Goal: Task Accomplishment & Management: Manage account settings

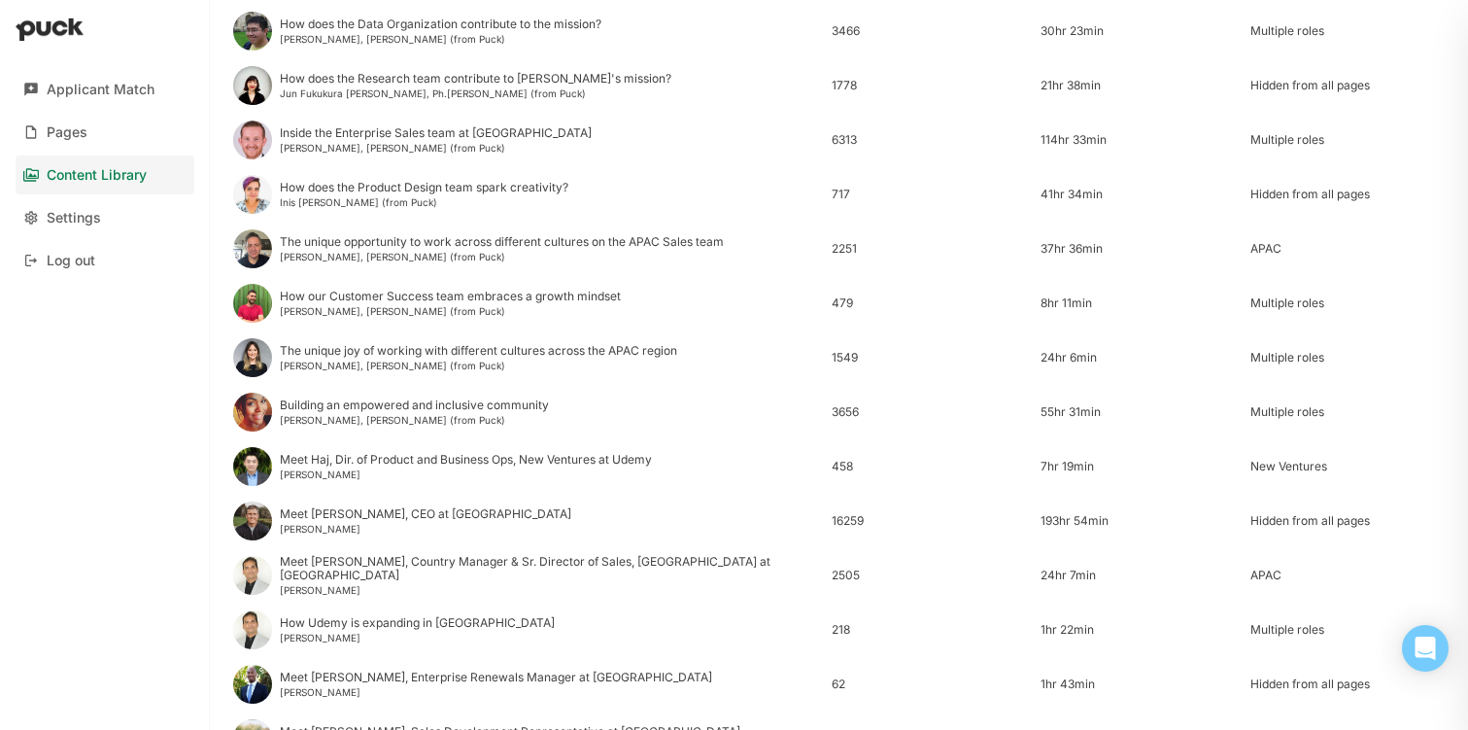
scroll to position [608, 0]
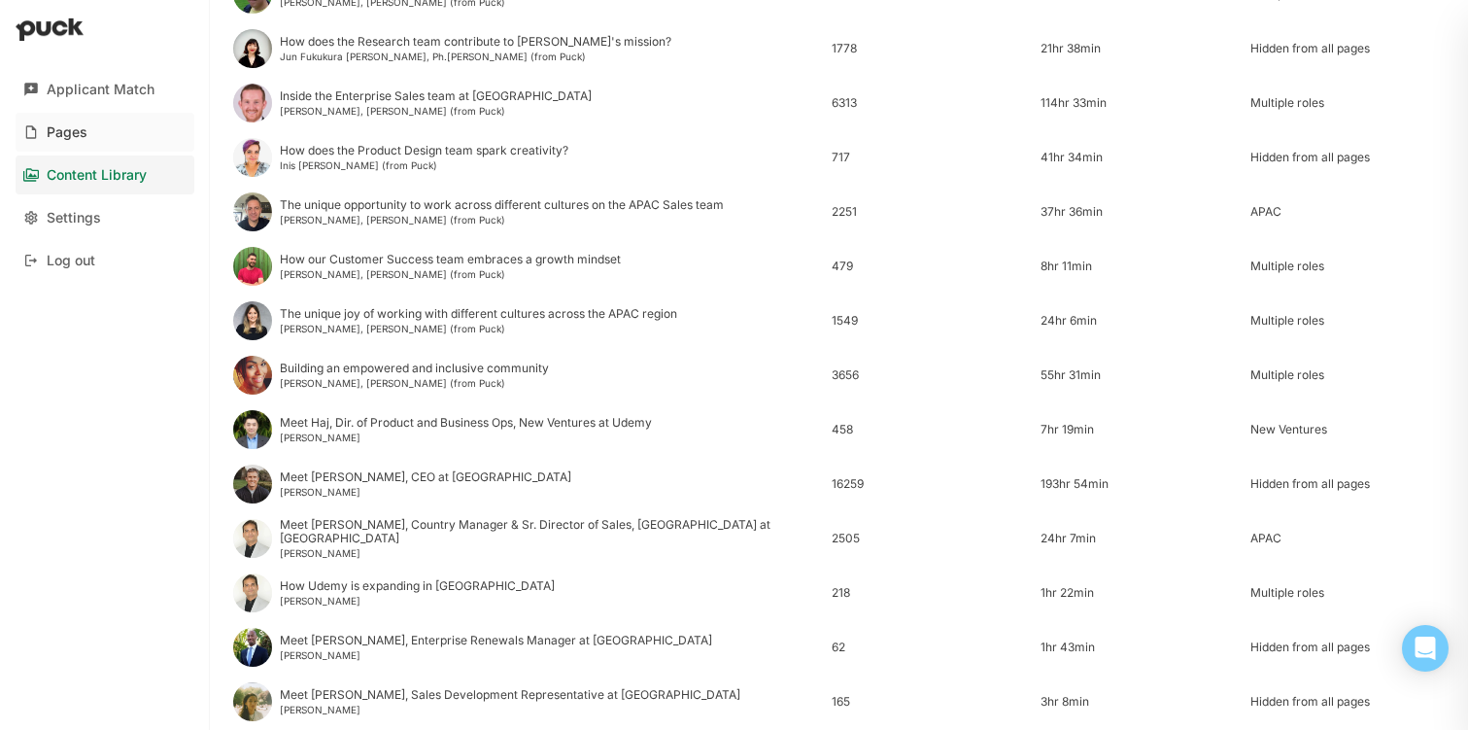
click at [81, 131] on div "Pages" at bounding box center [67, 132] width 41 height 17
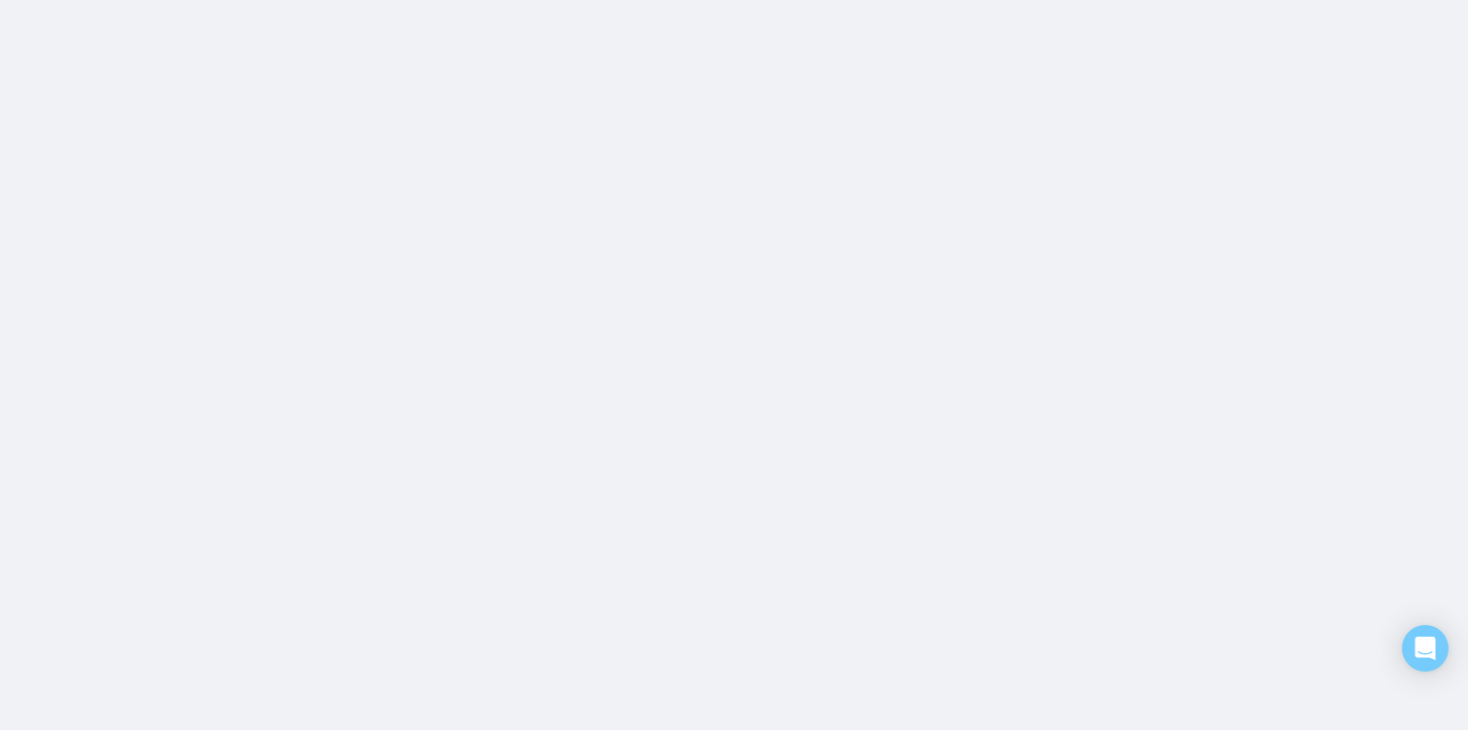
click at [81, 0] on html "Applicant Match Pages Content Library Settings Log out Content Library Podcasts…" at bounding box center [734, 0] width 1468 height 0
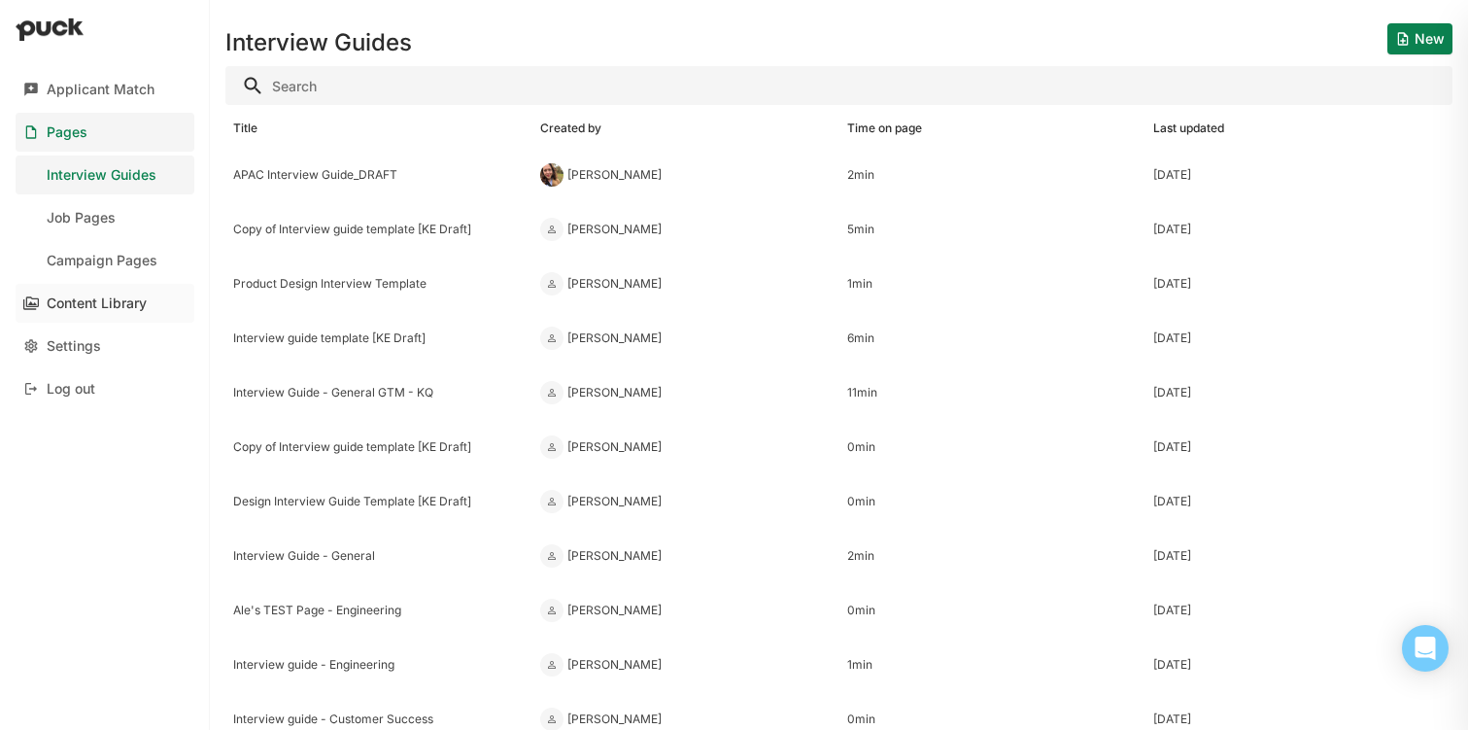
click at [94, 304] on div "Content Library" at bounding box center [97, 303] width 100 height 17
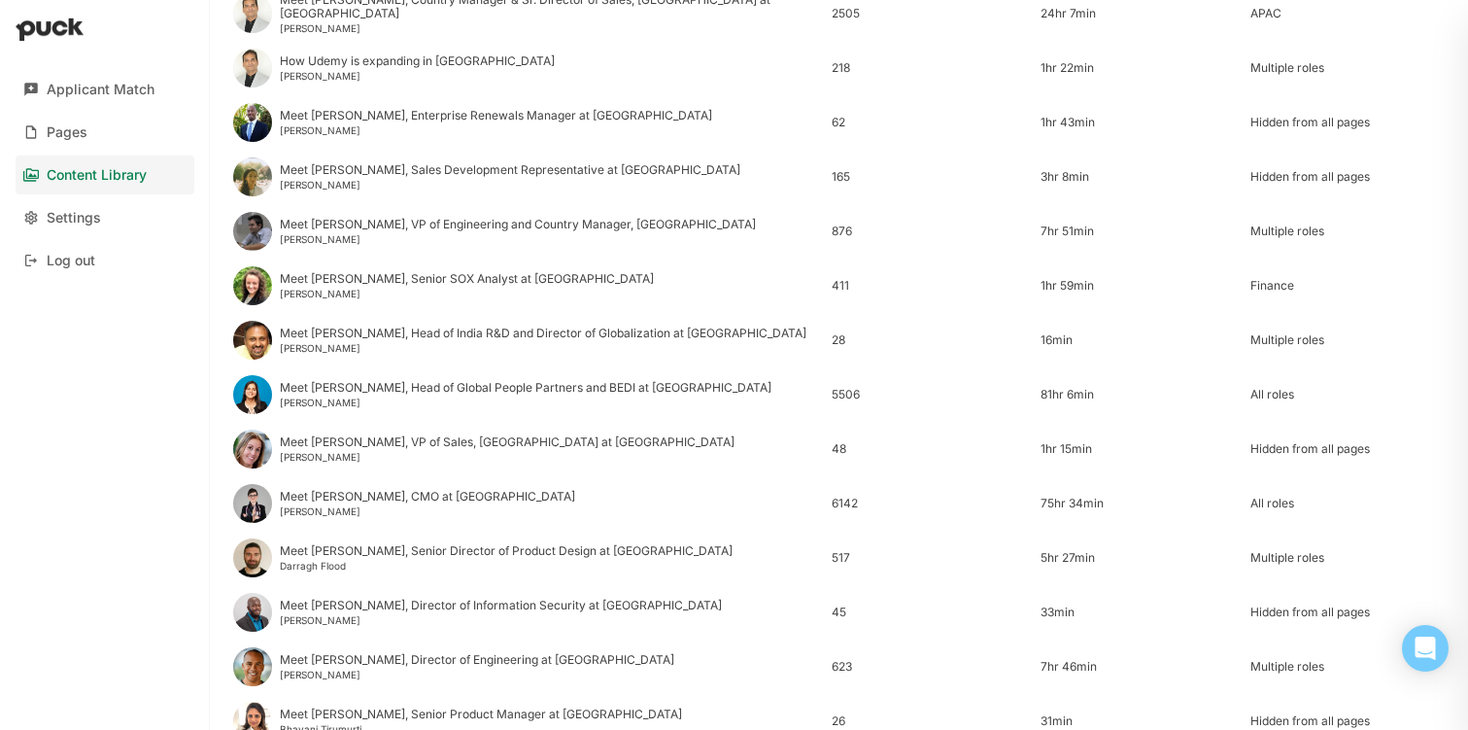
scroll to position [1144, 0]
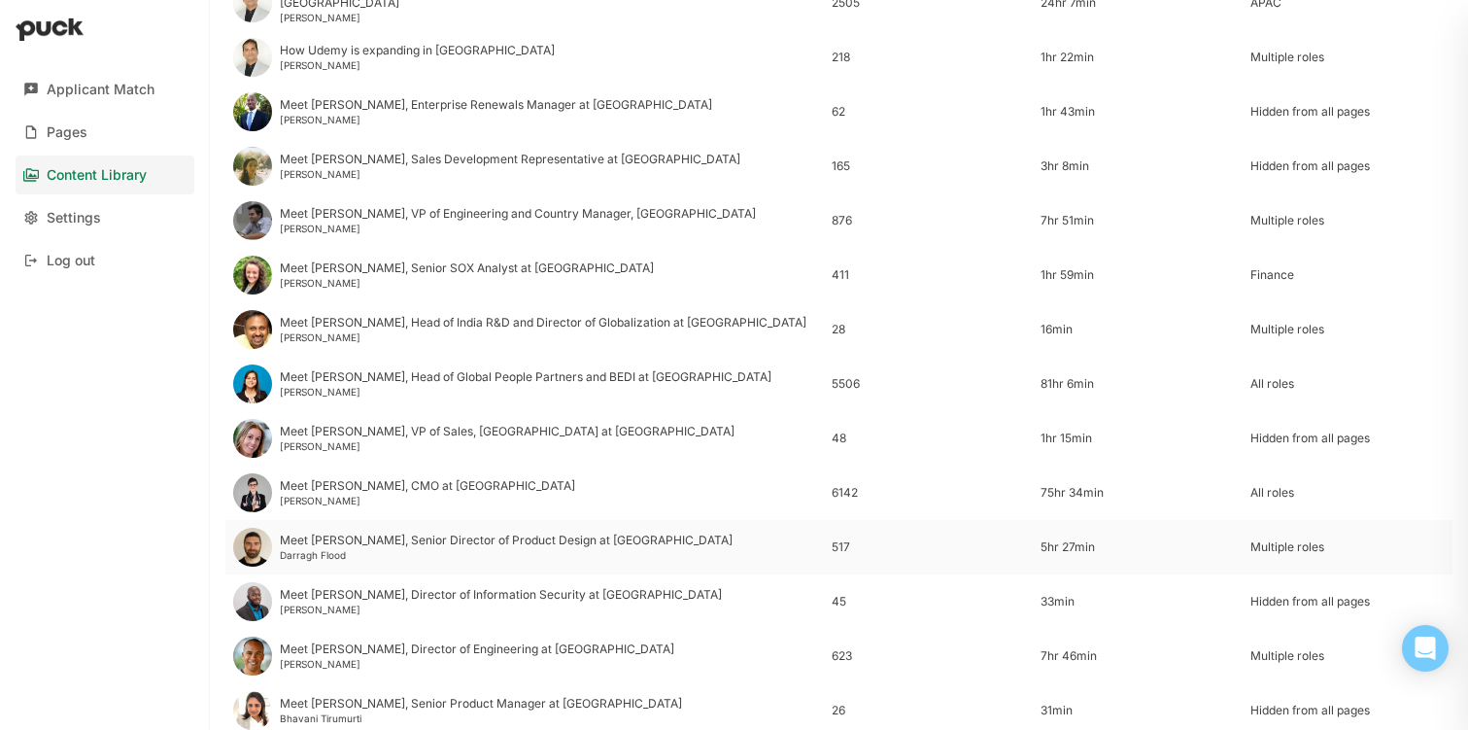
click at [563, 548] on div "Meet [PERSON_NAME], Senior Director of Product Design at Udemy Darragh Flood" at bounding box center [506, 546] width 453 height 27
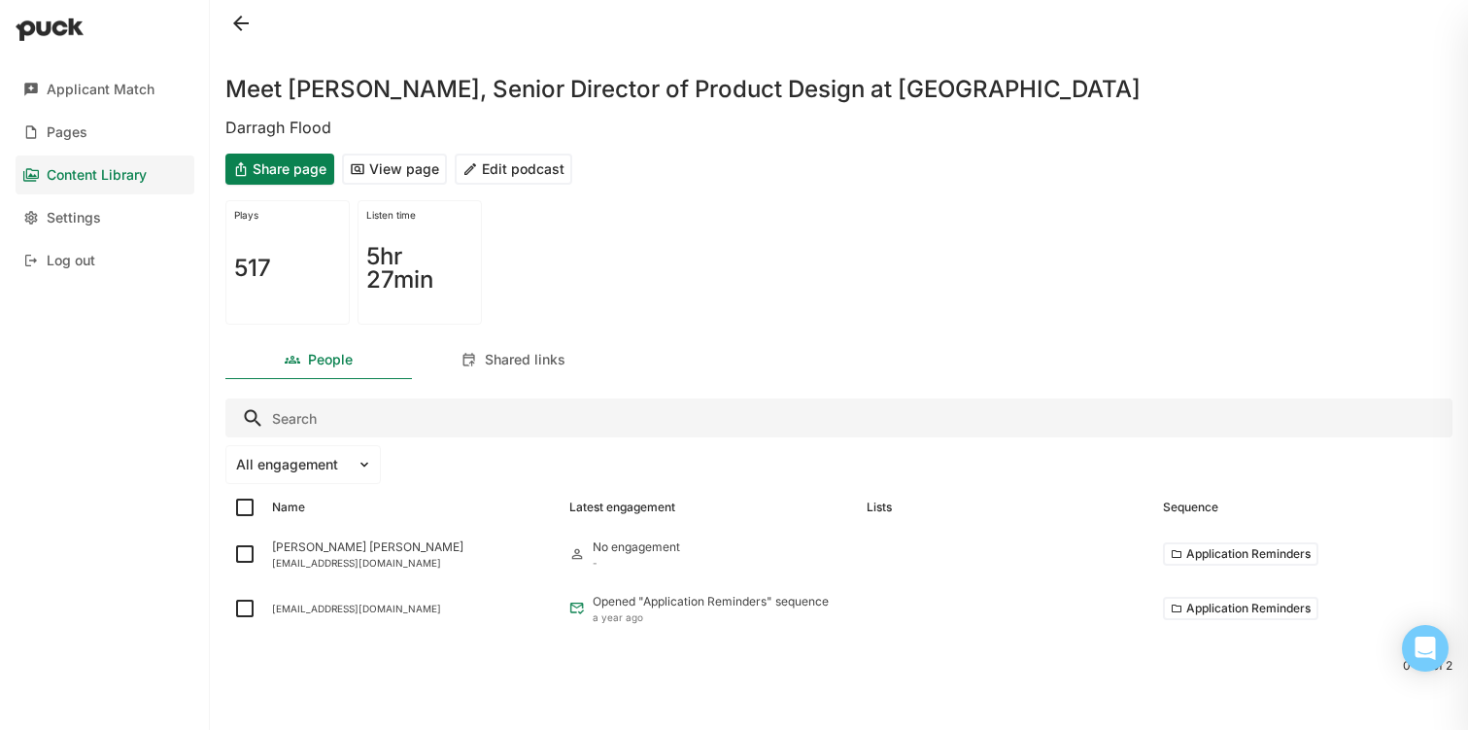
click at [524, 167] on button "Edit podcast" at bounding box center [514, 169] width 118 height 31
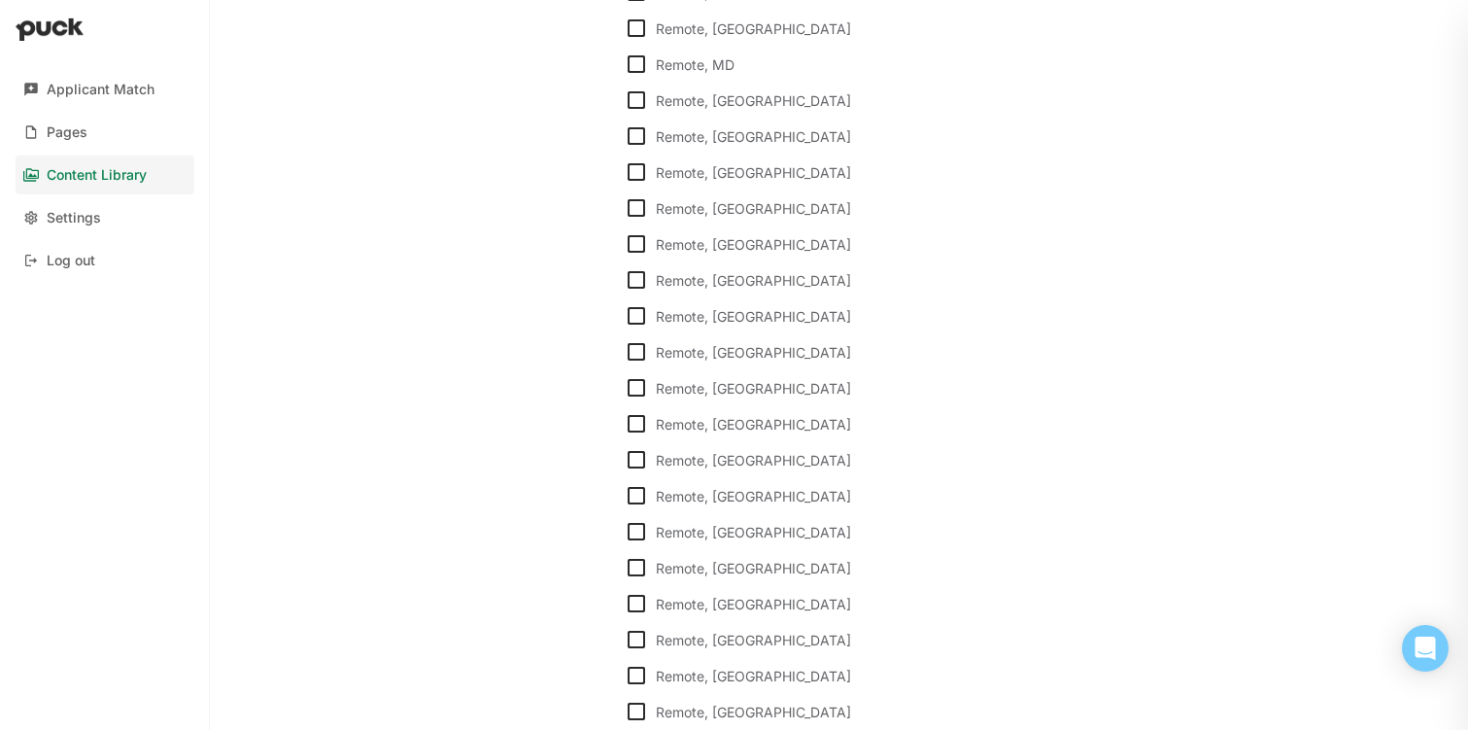
scroll to position [7768, 0]
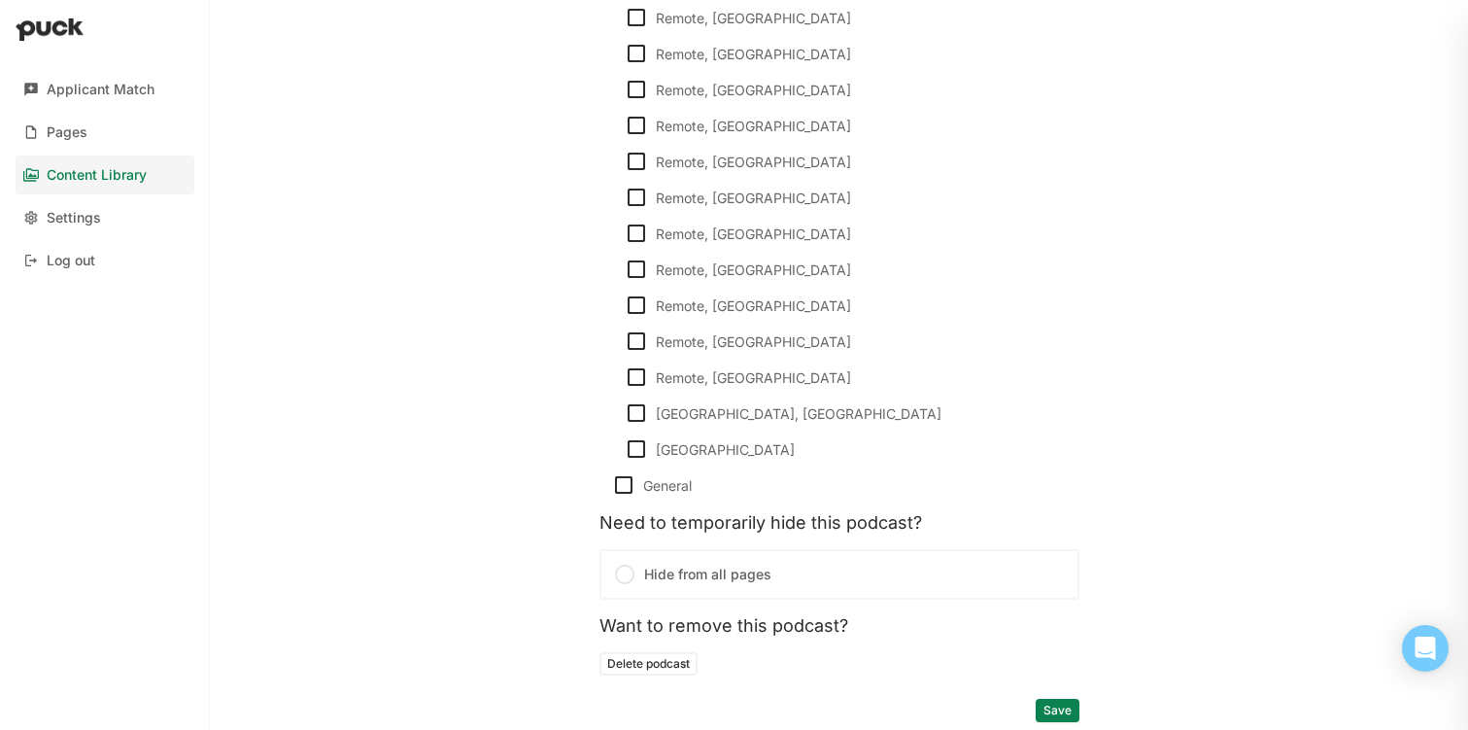
click at [734, 578] on label "Hide from all pages" at bounding box center [839, 574] width 480 height 51
click at [0, 0] on input "Hide from all pages" at bounding box center [0, 0] width 0 height 0
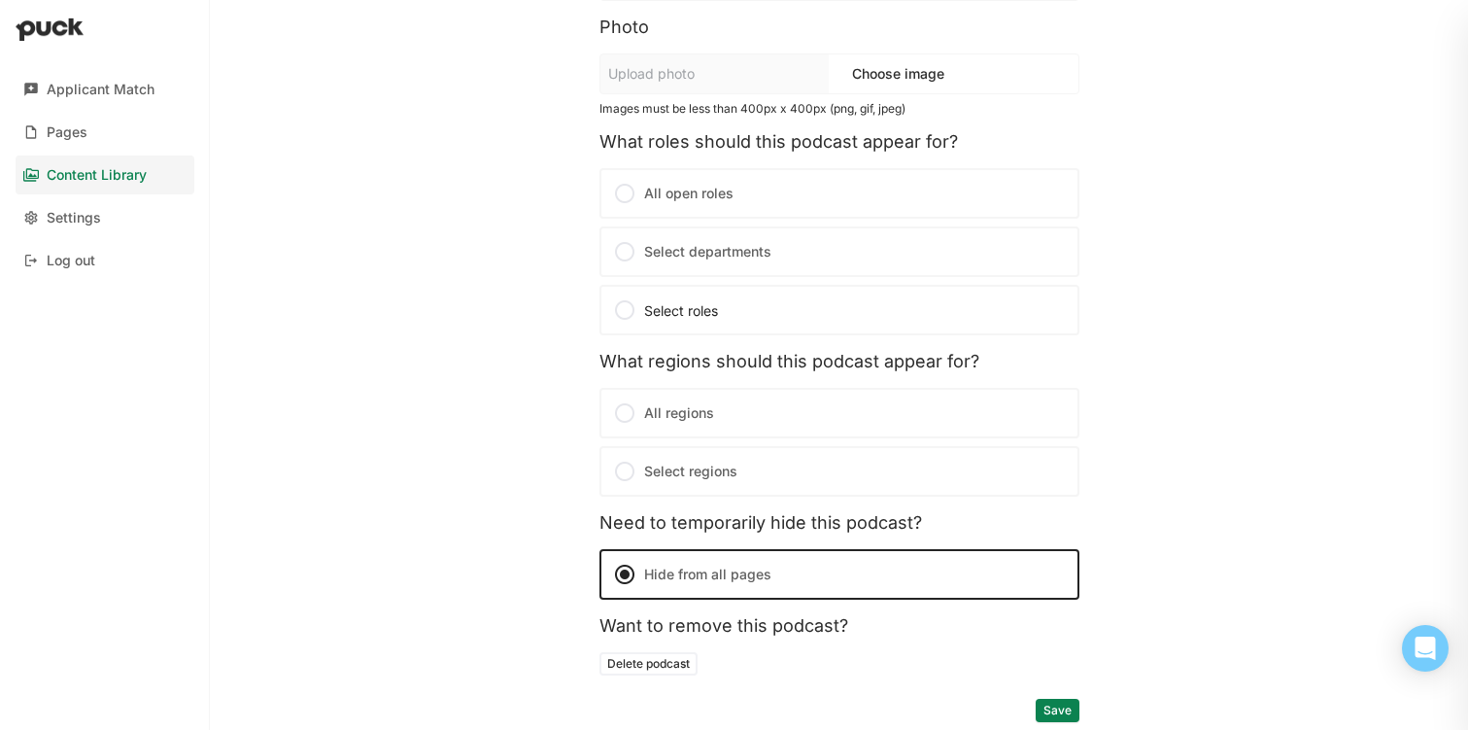
click at [1051, 709] on button "Save" at bounding box center [1058, 710] width 44 height 23
click at [1065, 707] on button "Save" at bounding box center [1058, 710] width 44 height 23
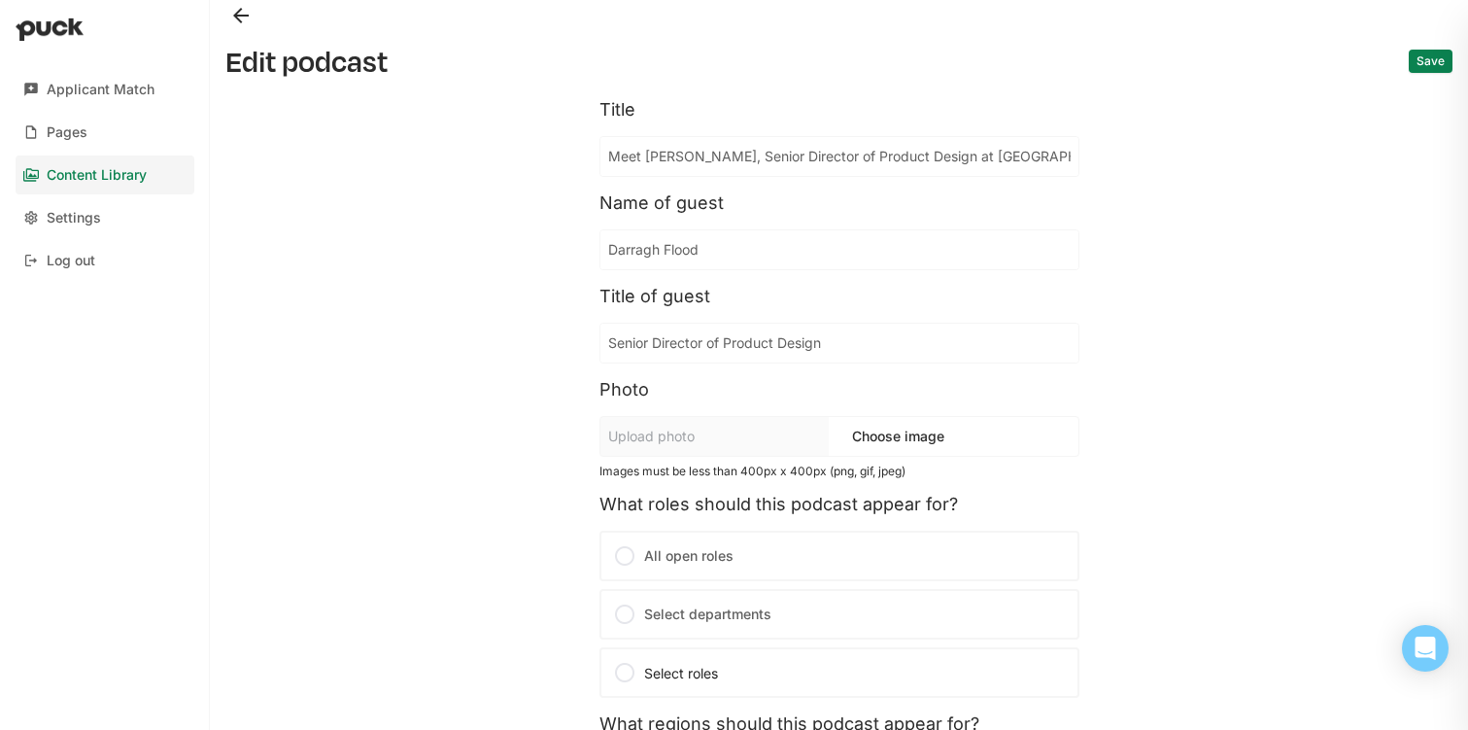
click at [126, 175] on div "Content Library" at bounding box center [97, 175] width 100 height 17
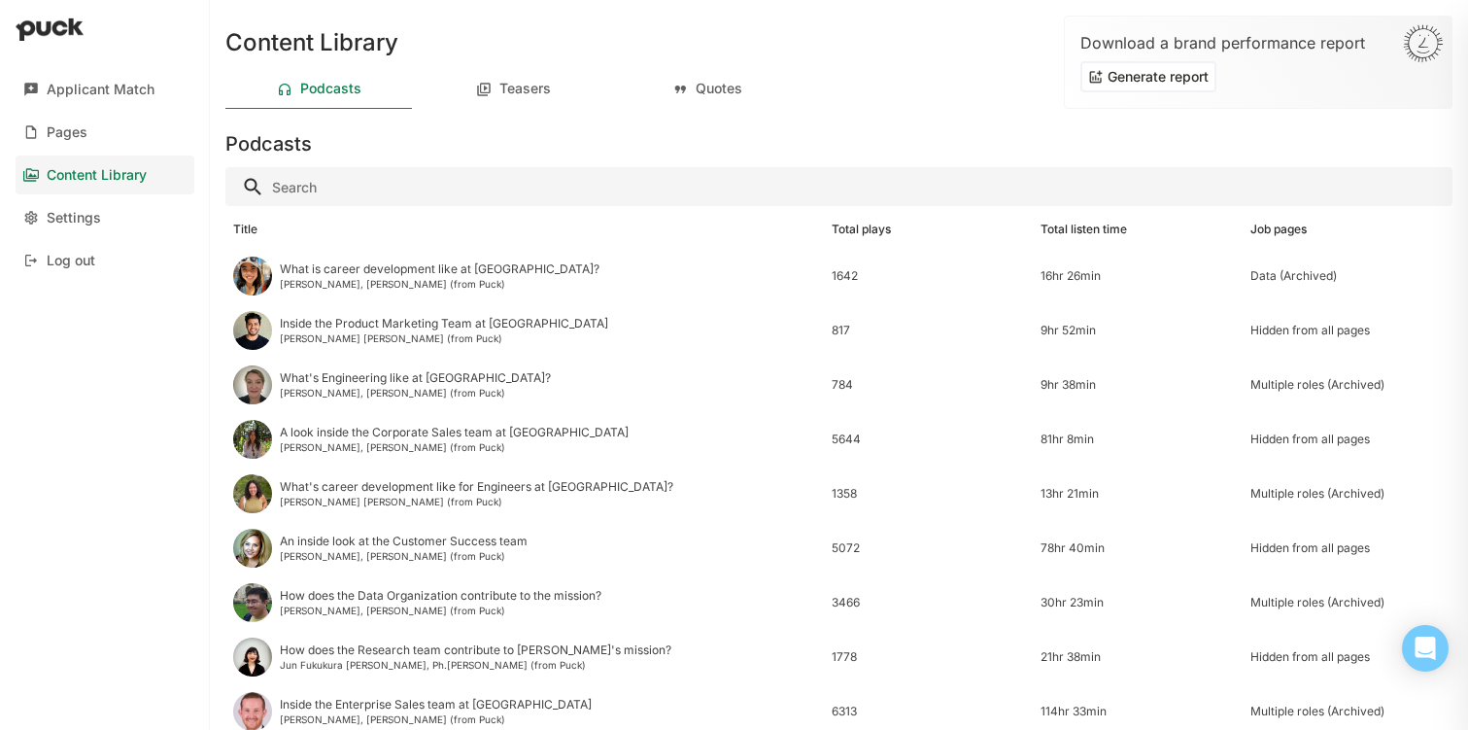
click at [495, 191] on input "Search" at bounding box center [838, 186] width 1227 height 39
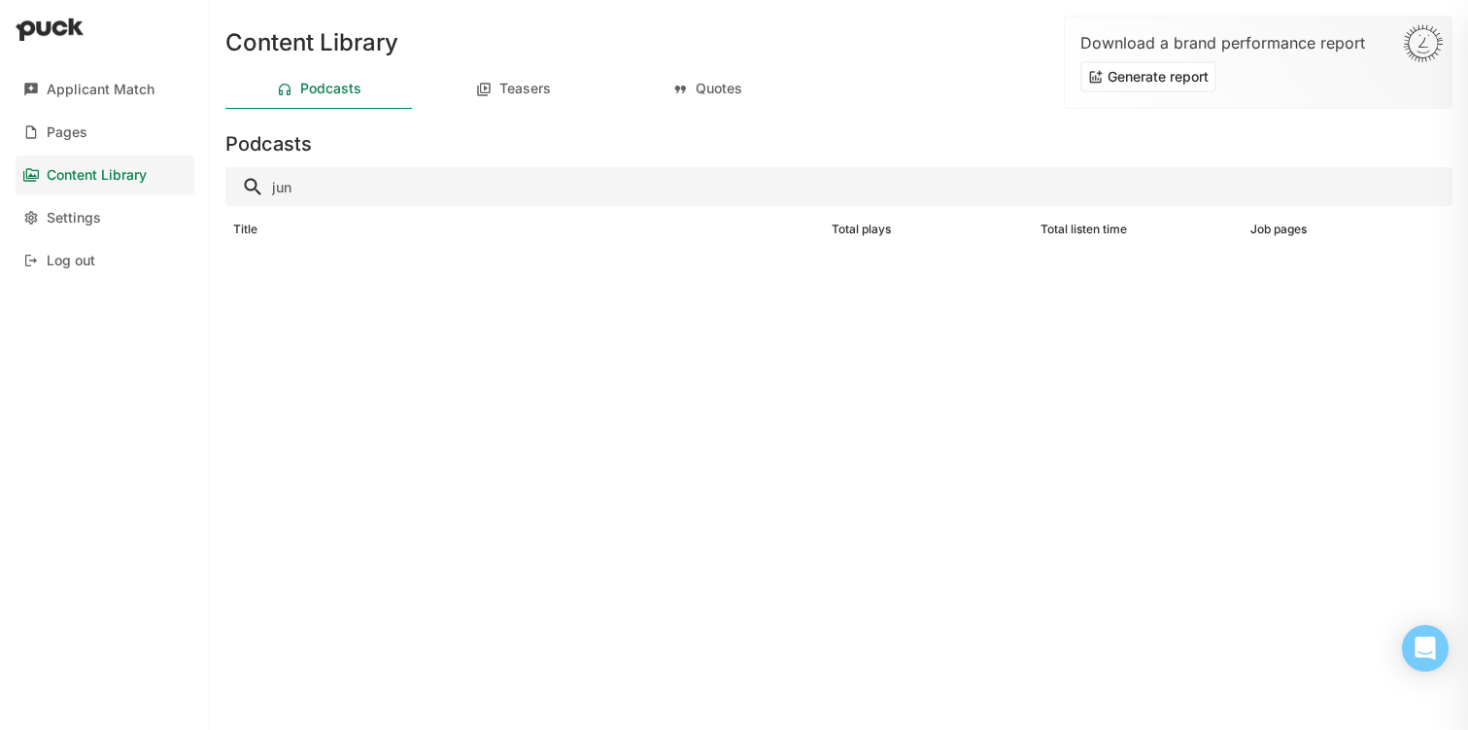
click at [348, 198] on input "jun" at bounding box center [838, 186] width 1227 height 39
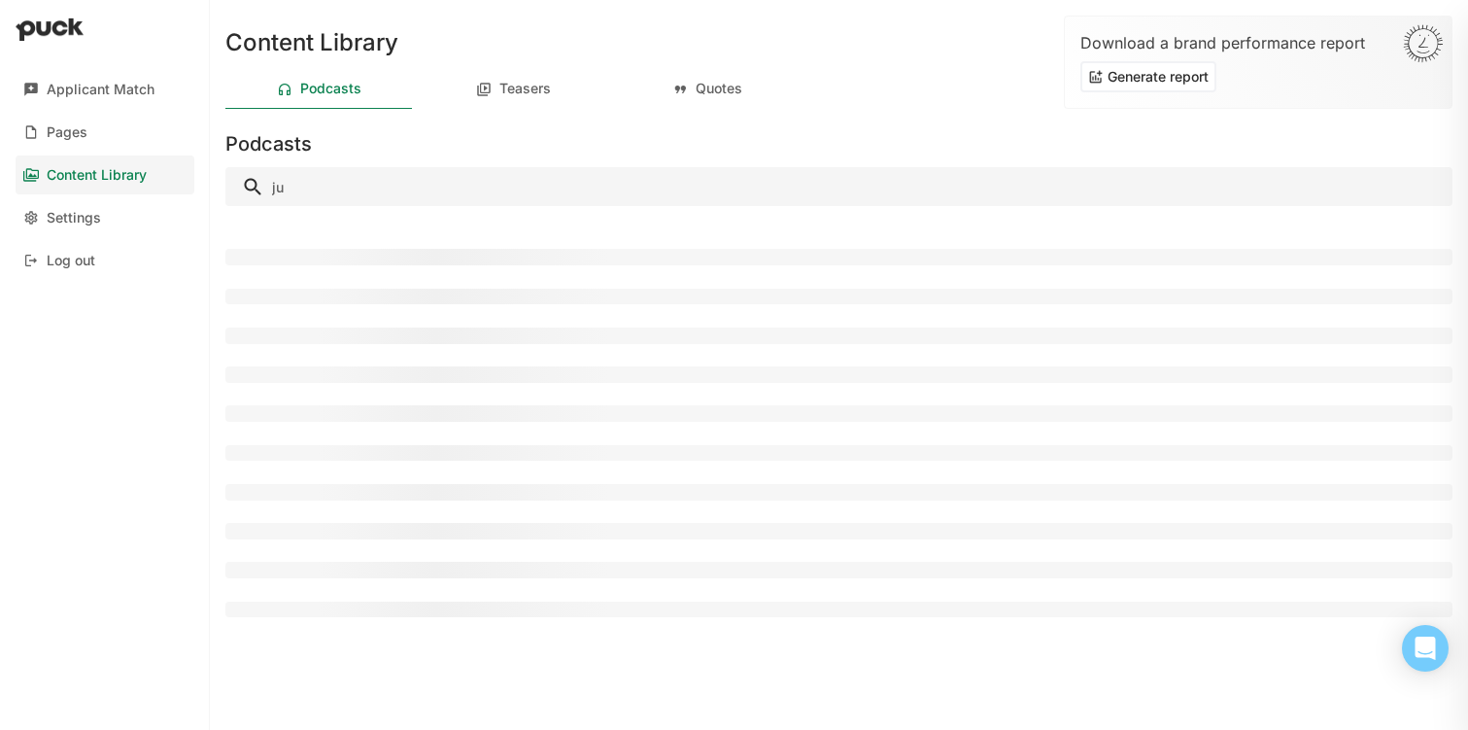
type input "j"
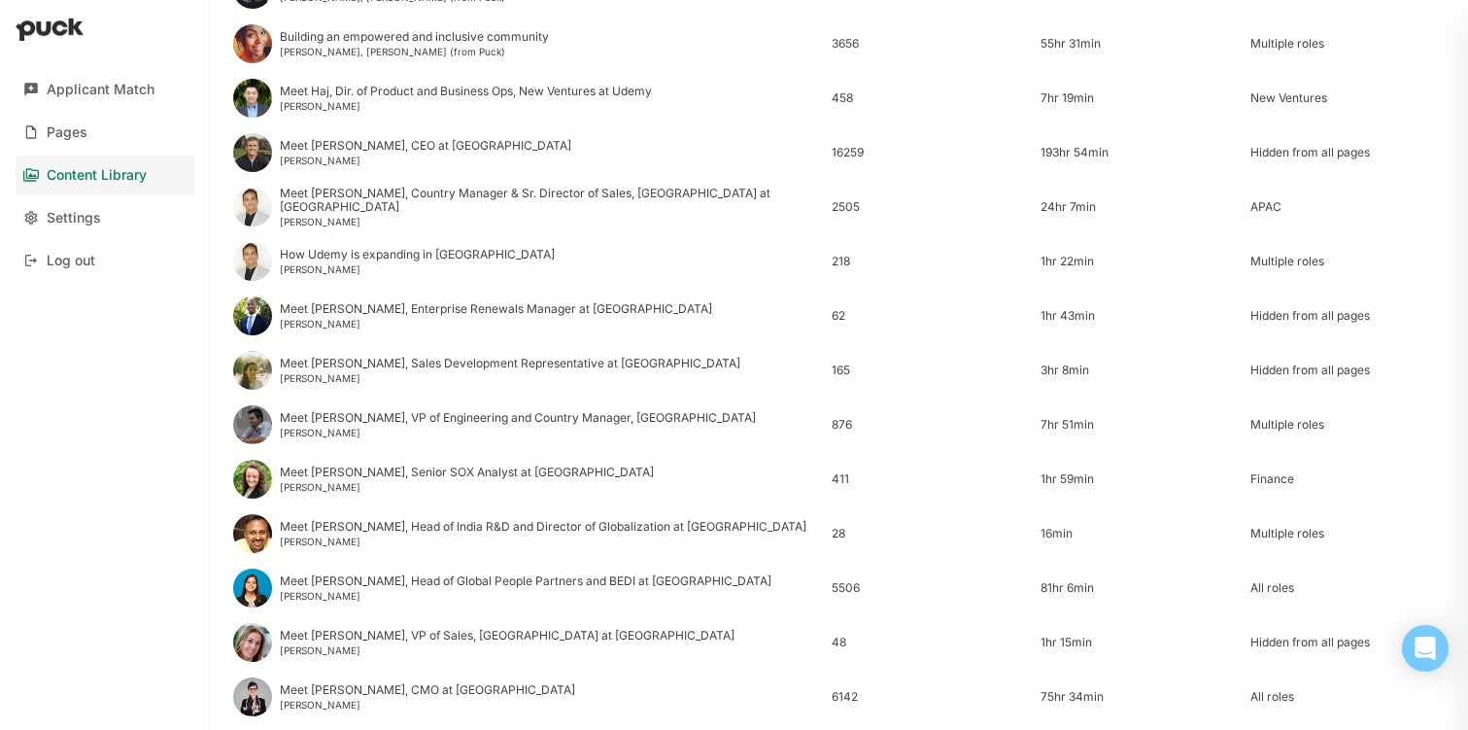
scroll to position [932, 0]
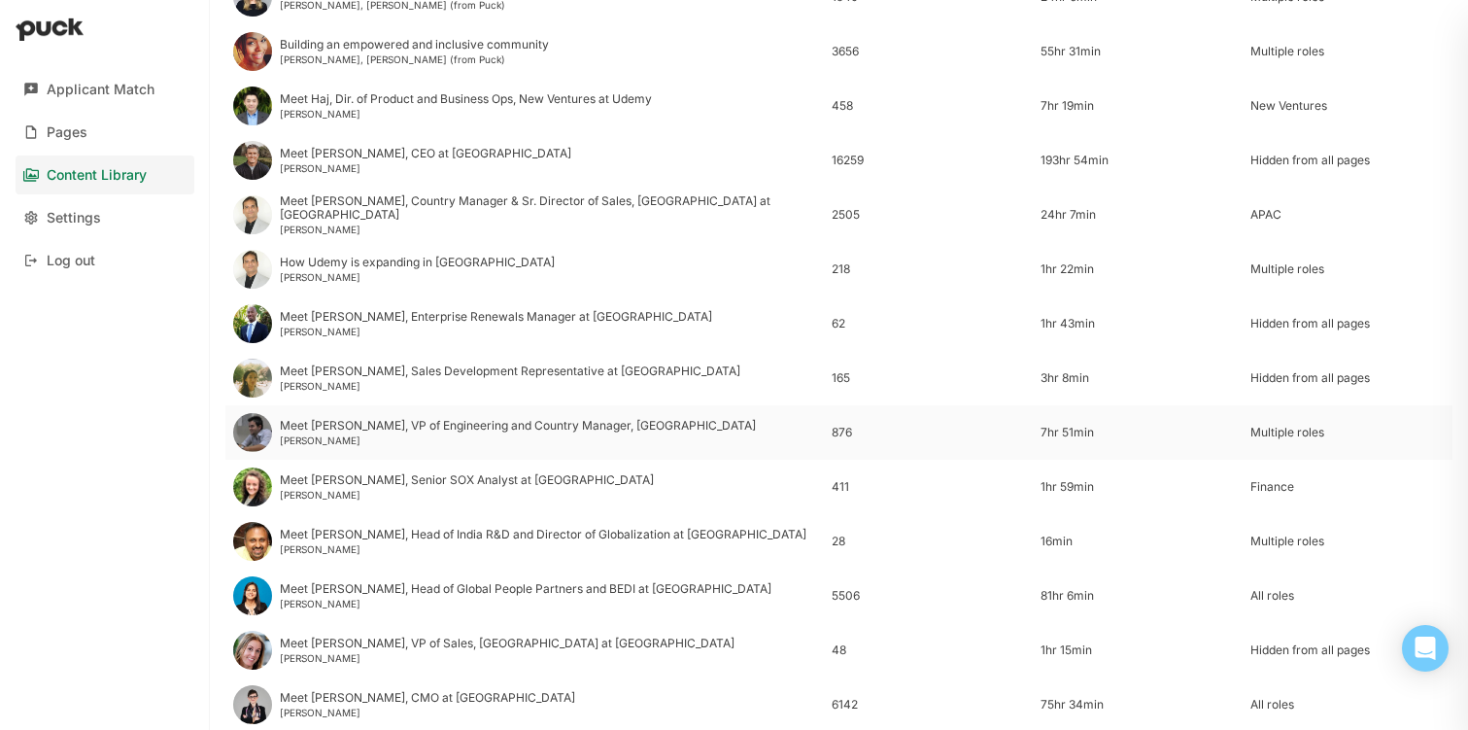
click at [330, 434] on div "[PERSON_NAME]" at bounding box center [518, 440] width 476 height 12
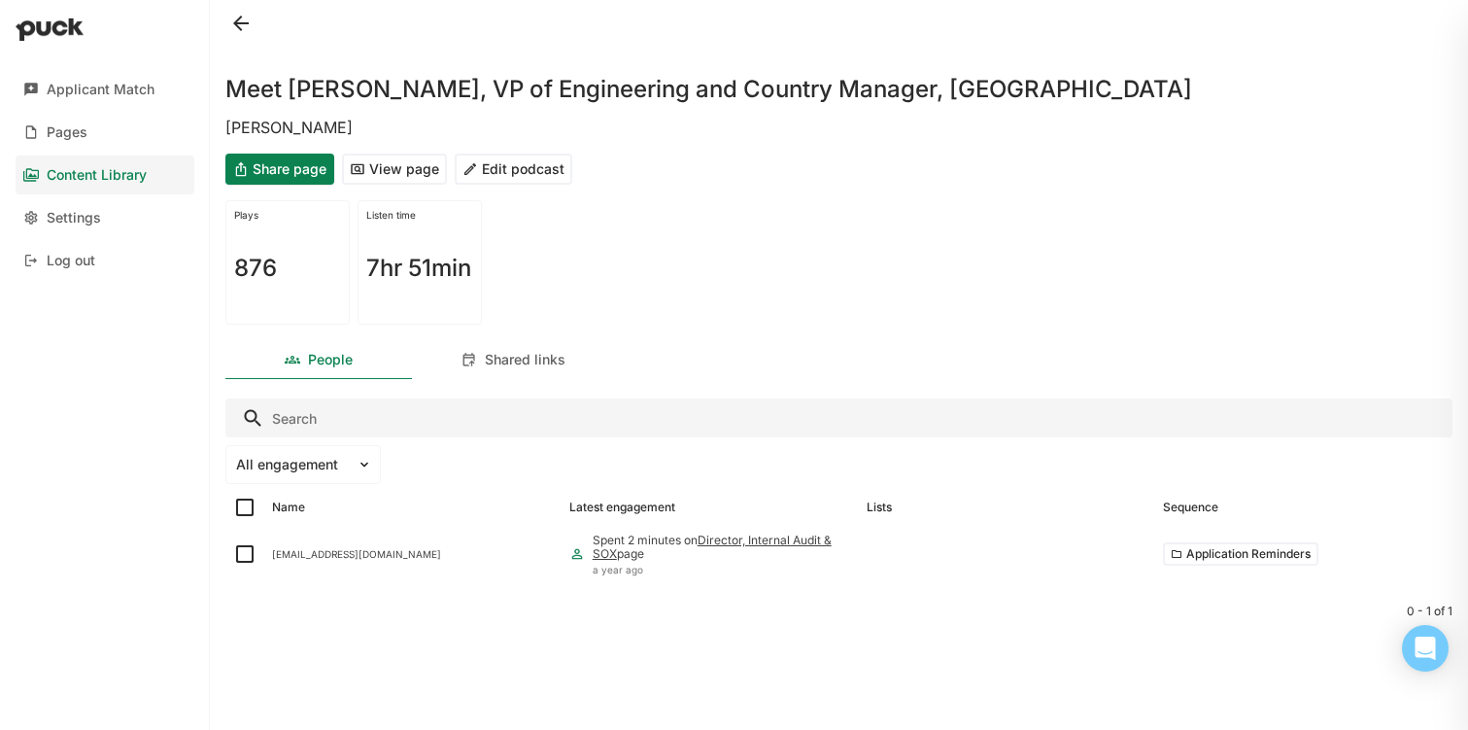
click at [235, 23] on button at bounding box center [240, 23] width 31 height 31
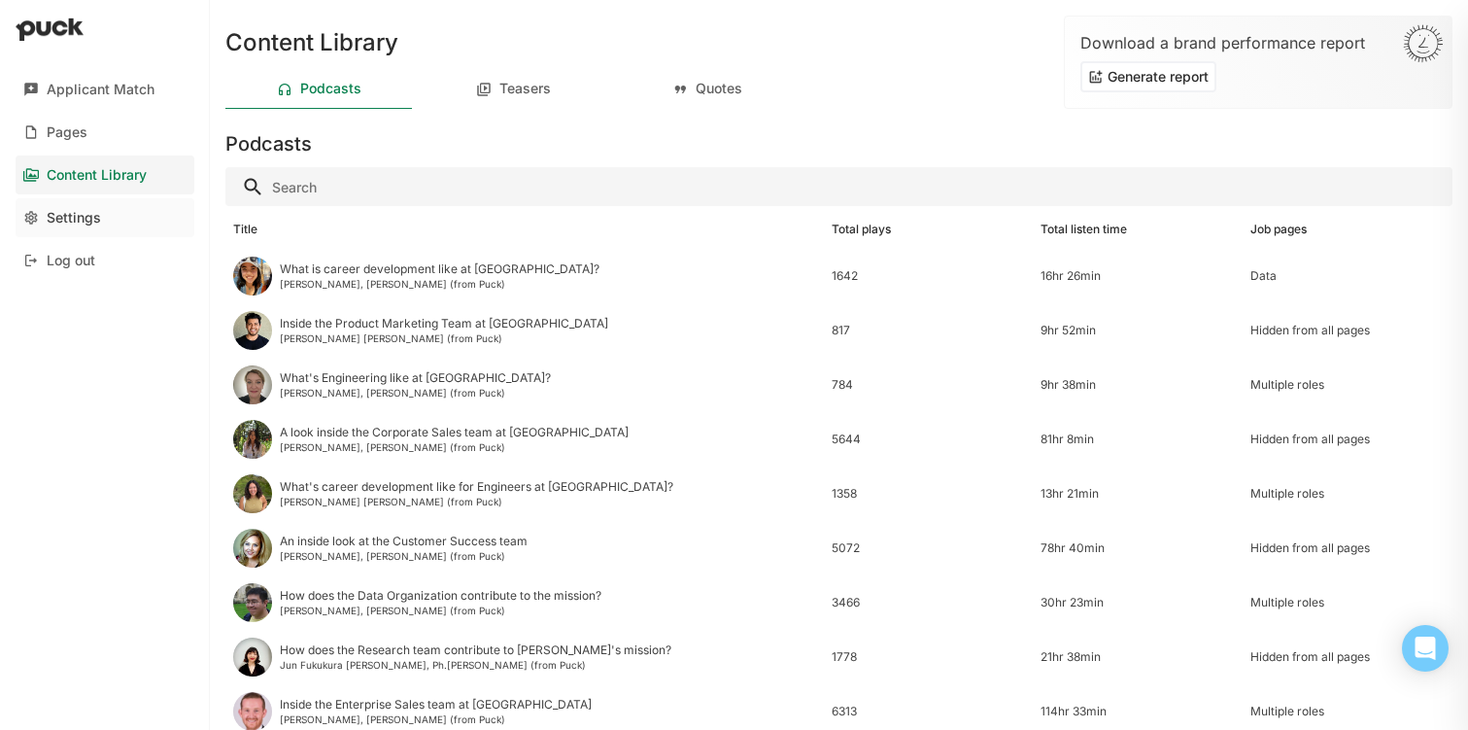
click at [50, 223] on div "Settings" at bounding box center [74, 218] width 54 height 17
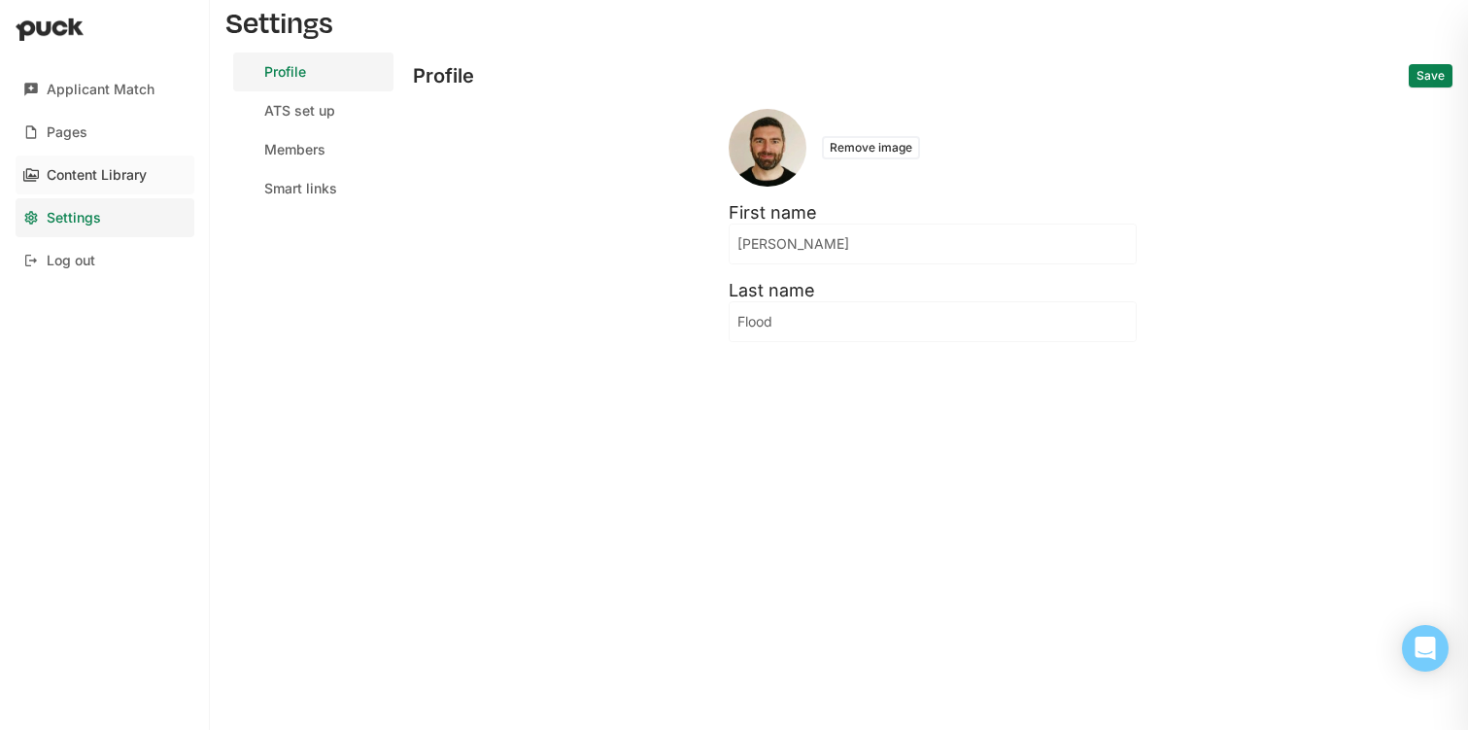
click at [67, 183] on div "Content Library" at bounding box center [97, 175] width 100 height 17
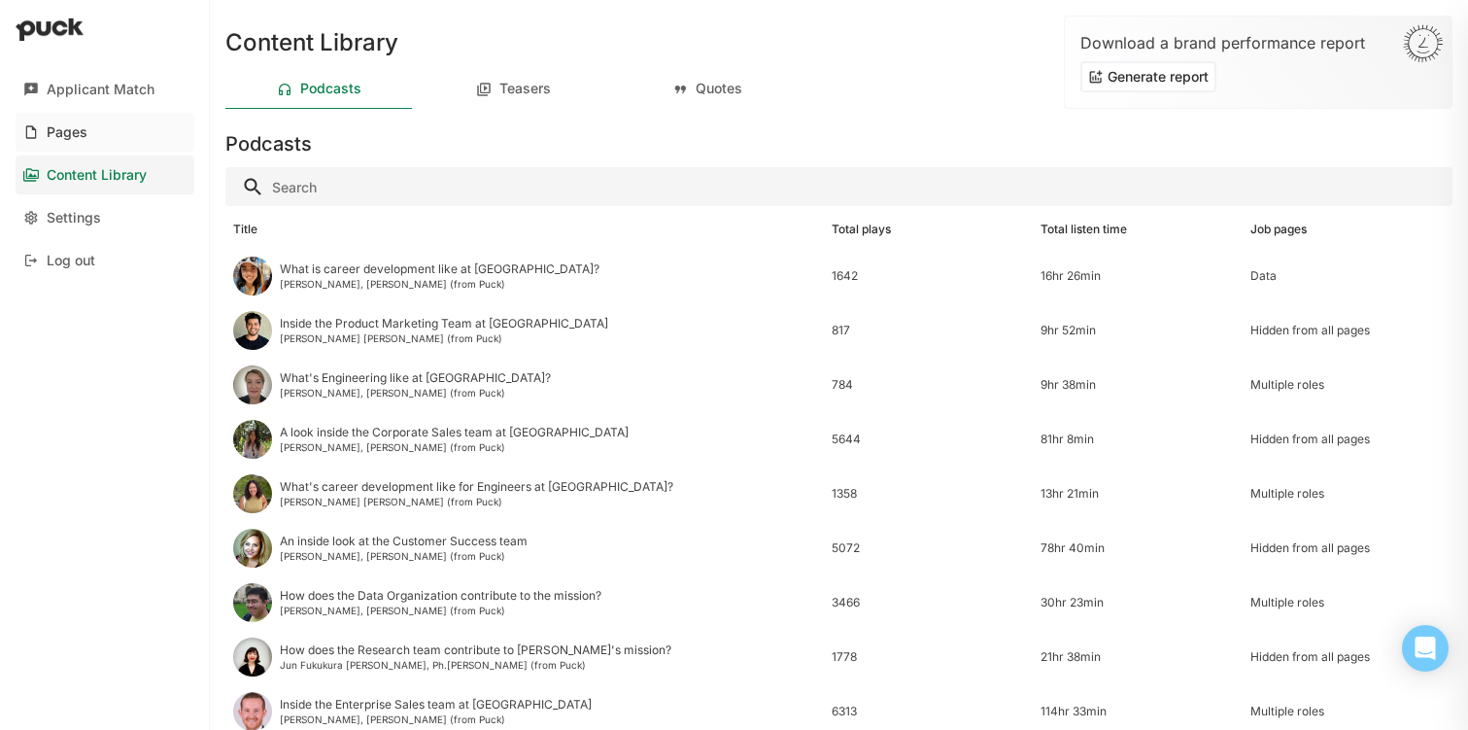
click at [63, 131] on div "Pages" at bounding box center [67, 132] width 41 height 17
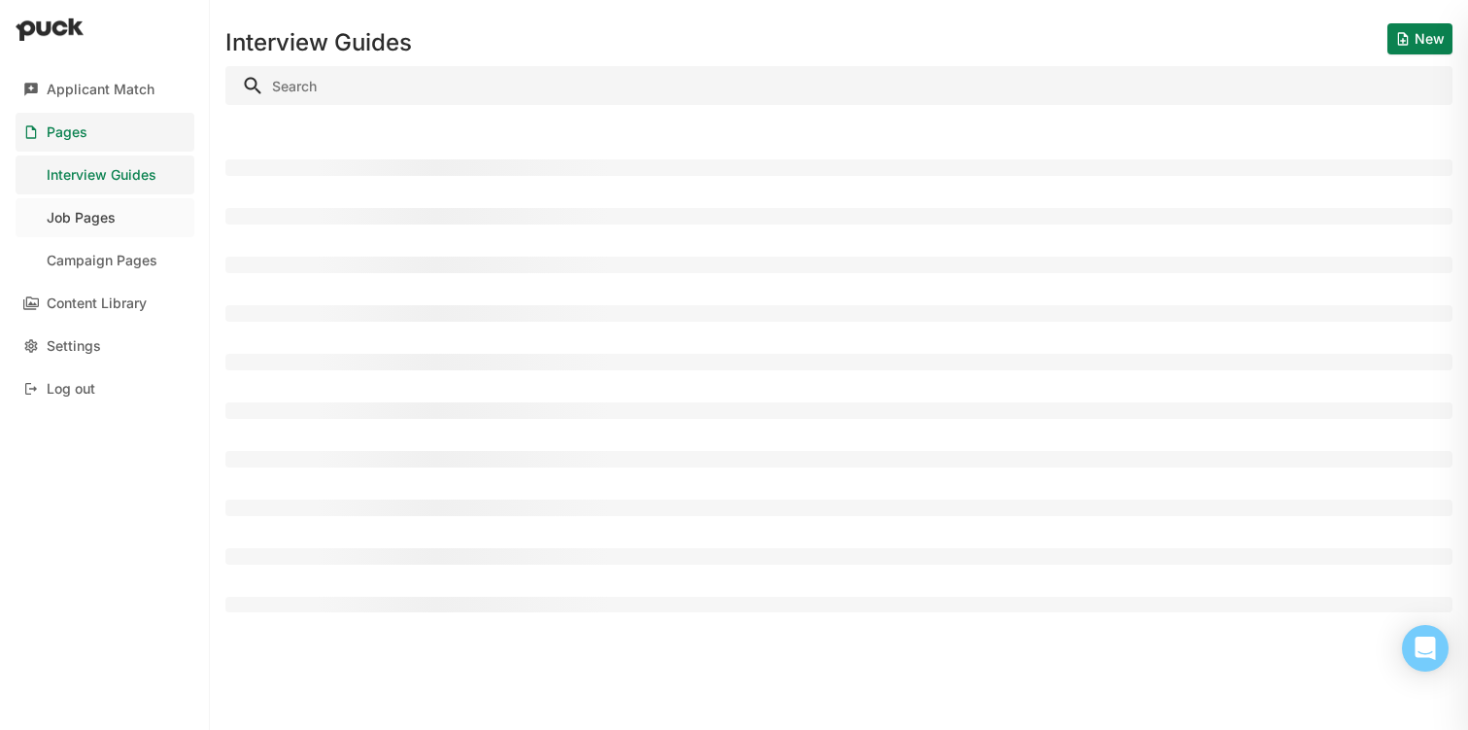
click at [125, 222] on link "Job Pages" at bounding box center [105, 217] width 179 height 39
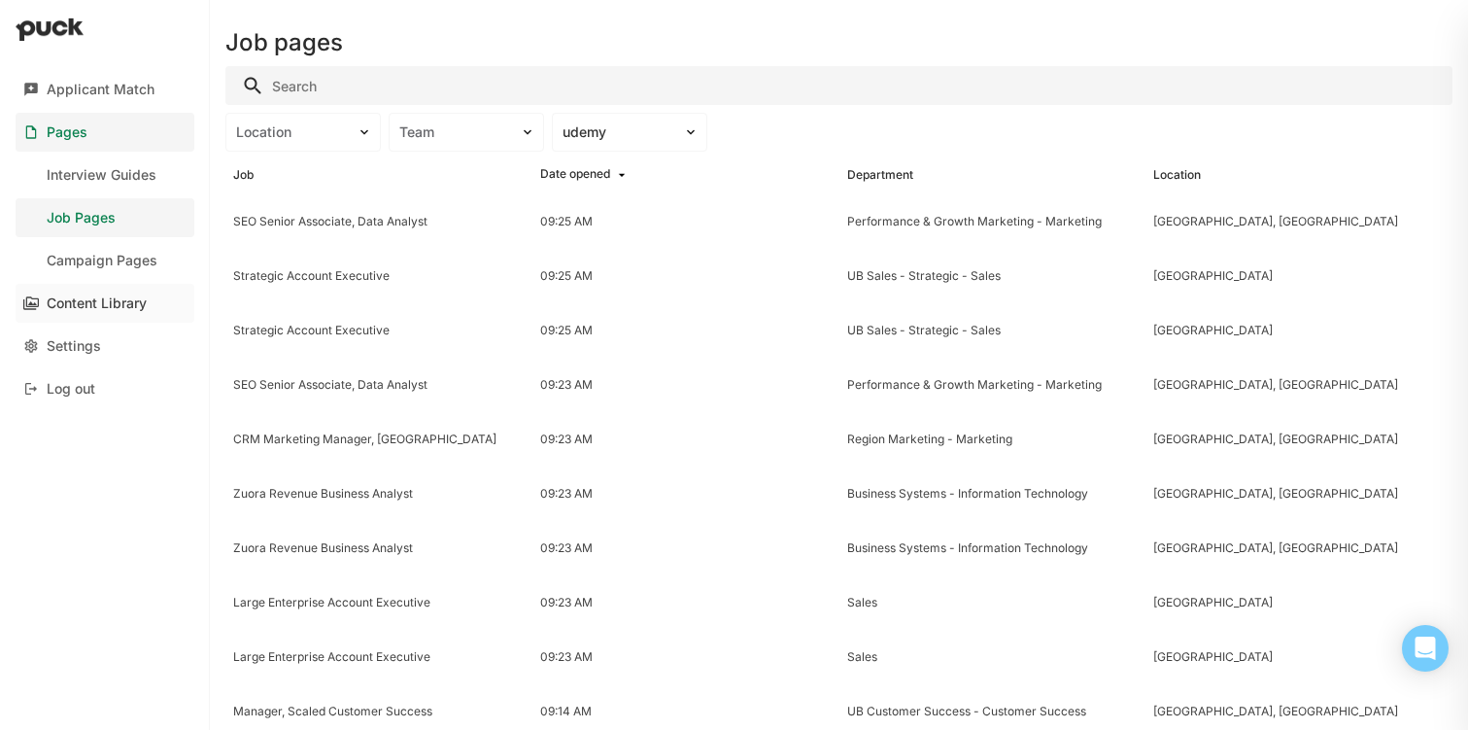
click at [93, 305] on div "Content Library" at bounding box center [97, 303] width 100 height 17
